Goal: Check status: Check status

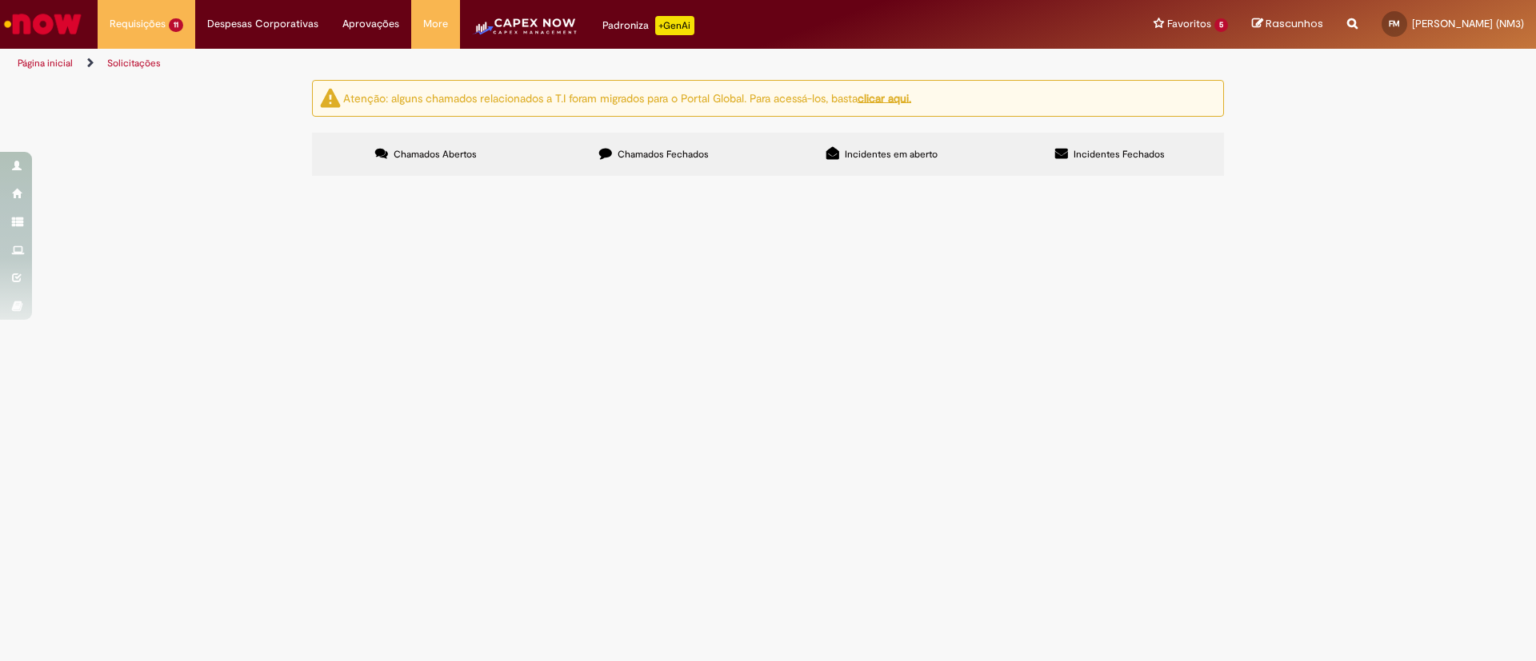
click at [0, 0] on span "R13462526" at bounding box center [0, 0] width 0 height 0
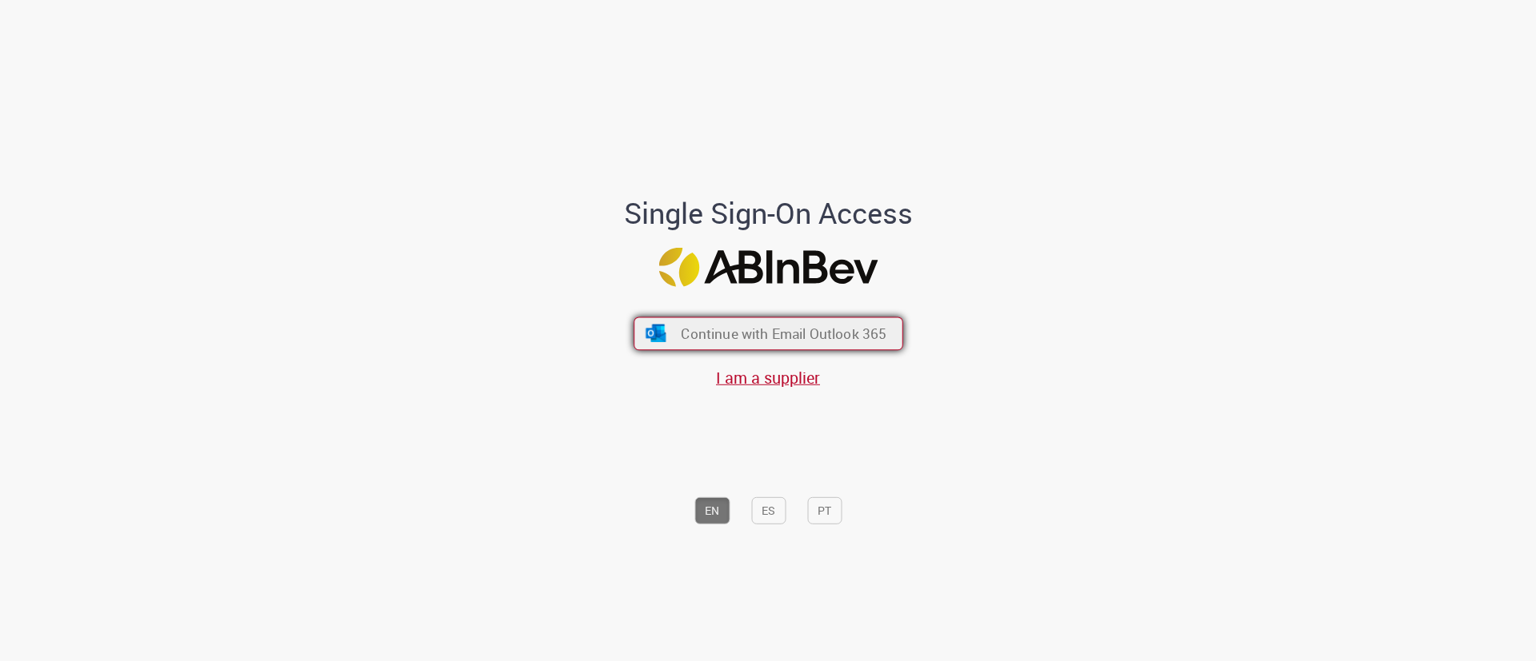
click at [829, 336] on span "Continue with Email Outlook 365" at bounding box center [784, 334] width 206 height 18
click at [829, 336] on span "Continue with Email Outlook 365" at bounding box center [783, 334] width 202 height 18
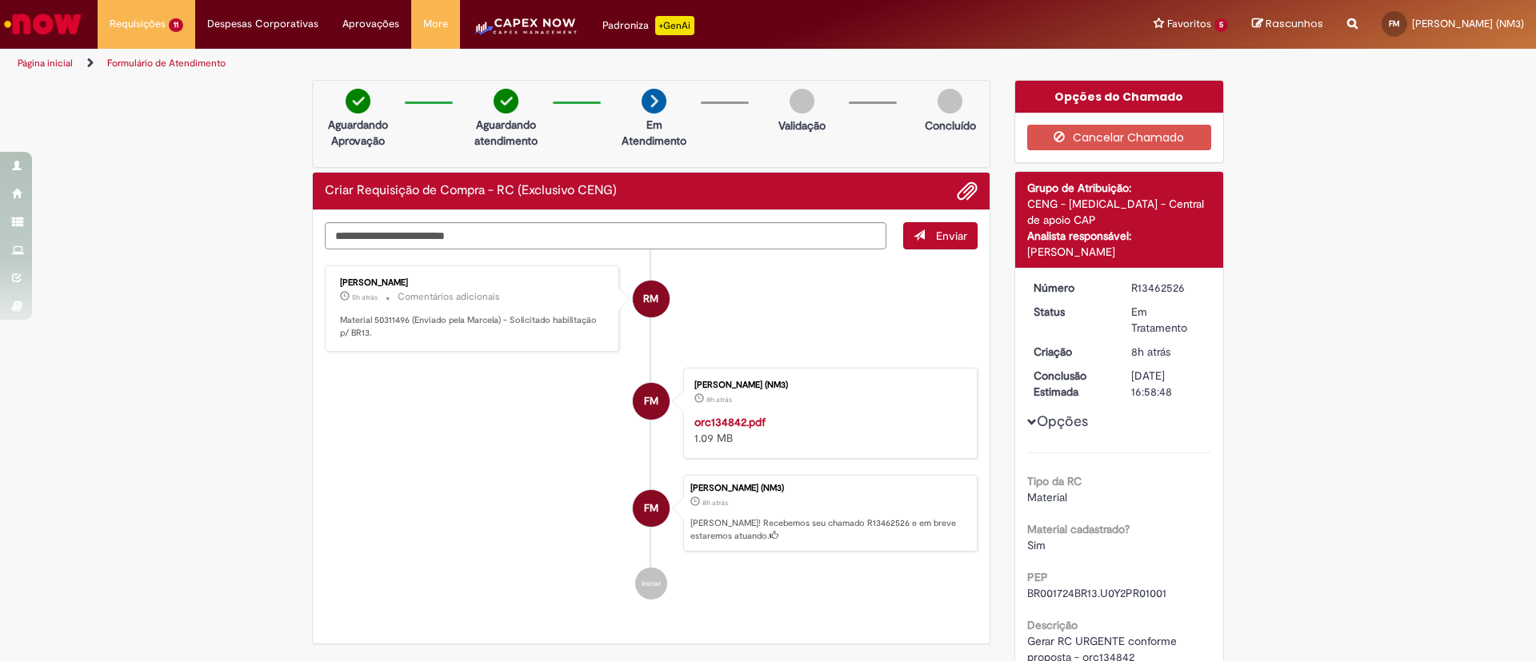
click at [1144, 288] on div "R13462526" at bounding box center [1168, 288] width 74 height 16
copy div "R13462526"
click at [1137, 314] on div "Em Tratamento" at bounding box center [1168, 320] width 74 height 32
click at [1144, 286] on div "R13462526" at bounding box center [1168, 288] width 74 height 16
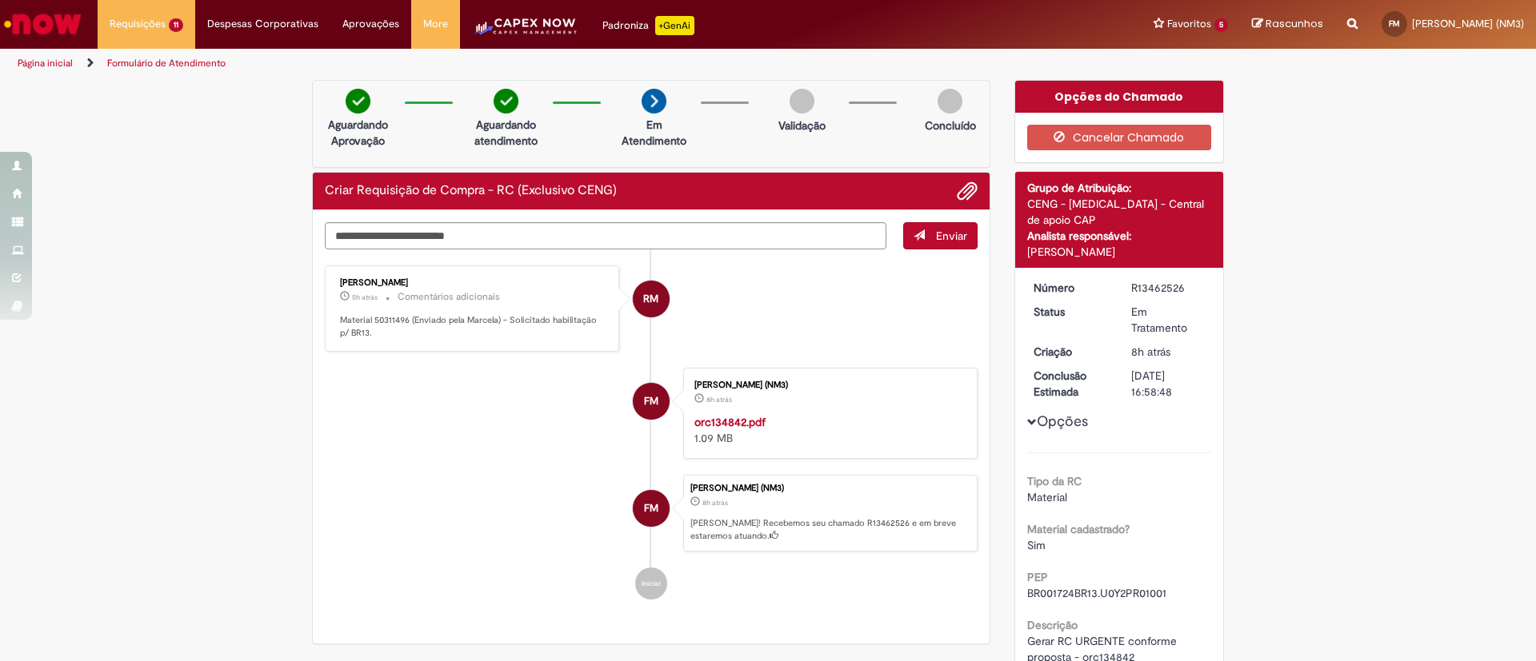
click at [1144, 286] on div "R13462526" at bounding box center [1168, 288] width 74 height 16
copy div "R13462526"
